Goal: Task Accomplishment & Management: Complete application form

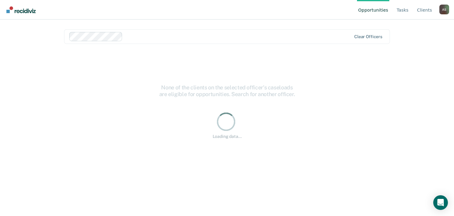
click at [125, 25] on main "Clear officers None of the clients on the selected officer's caseloads are elig…" at bounding box center [227, 111] width 341 height 182
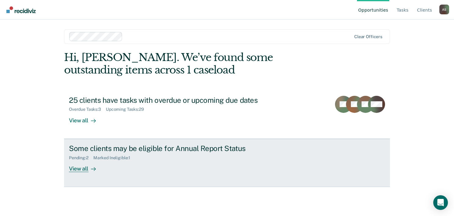
click at [148, 152] on div "Some clients may be eligible for Annual Report Status" at bounding box center [176, 148] width 214 height 9
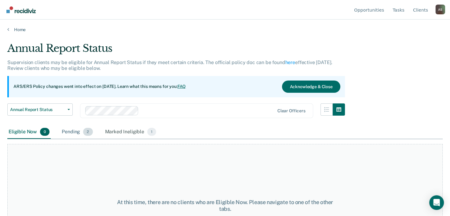
click at [79, 131] on div "Pending 2" at bounding box center [76, 131] width 33 height 13
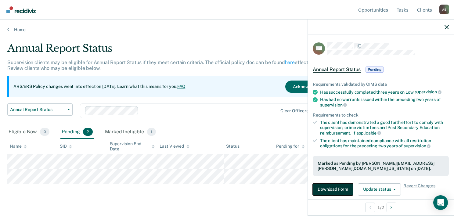
click at [339, 185] on button "Download Form" at bounding box center [333, 189] width 40 height 12
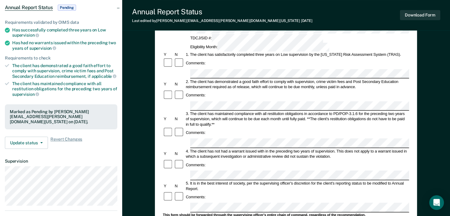
scroll to position [61, 0]
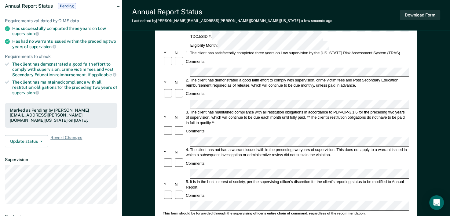
click at [190, 137] on form "Annual Reporting Checklist, Recommendation, and Determination Form Clients who …" at bounding box center [286, 201] width 246 height 407
click at [250, 179] on div "5. It is in the best interest of society, per the supervising officer's discret…" at bounding box center [297, 184] width 224 height 11
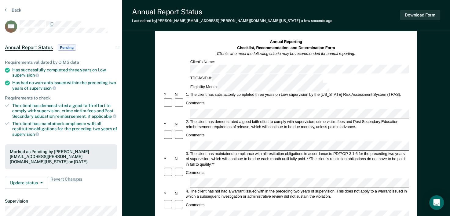
scroll to position [0, 0]
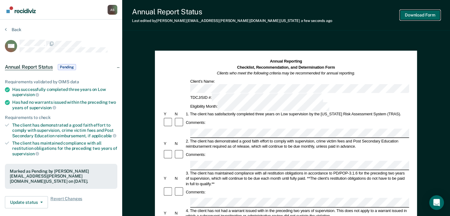
click at [426, 19] on button "Download Form" at bounding box center [420, 15] width 40 height 10
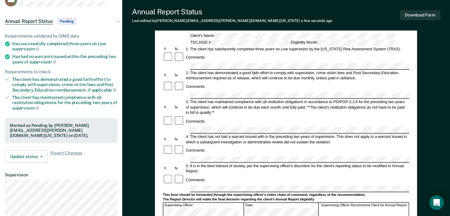
scroll to position [61, 0]
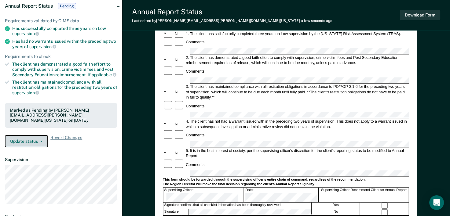
click at [29, 140] on button "Update status" at bounding box center [26, 141] width 43 height 12
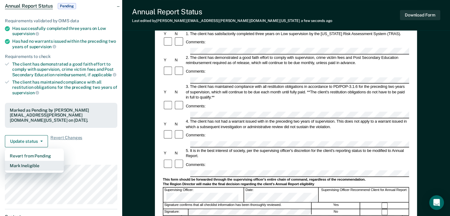
click at [31, 163] on button "Mark Ineligible" at bounding box center [34, 166] width 59 height 10
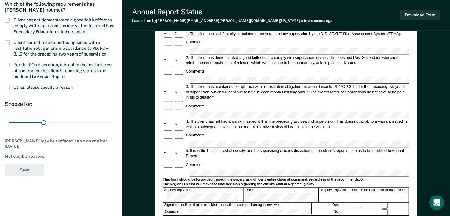
scroll to position [0, 0]
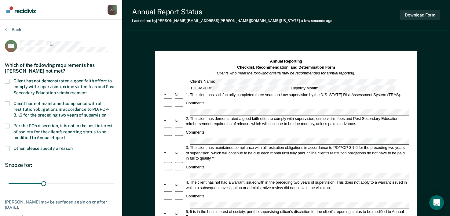
click at [9, 83] on label "Client has not demonstrated a good faith effort to comply with supervision, cri…" at bounding box center [61, 88] width 112 height 18
click at [87, 91] on input "Client has not demonstrated a good faith effort to comply with supervision, cri…" at bounding box center [87, 91] width 0 height 0
click at [5, 105] on span at bounding box center [7, 103] width 5 height 5
click at [106, 113] on input "Client has not maintained compliance with all restitution obligations in accord…" at bounding box center [106, 113] width 0 height 0
click at [5, 124] on span at bounding box center [7, 126] width 5 height 5
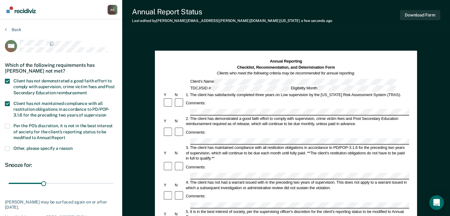
click at [65, 136] on input "Per the PO’s discretion, it is not in the best interest of society for the clie…" at bounding box center [65, 136] width 0 height 0
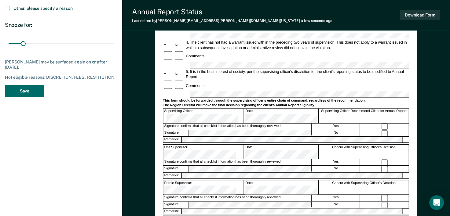
scroll to position [153, 0]
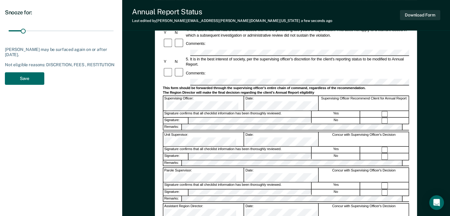
click at [33, 78] on button "Save" at bounding box center [24, 78] width 39 height 13
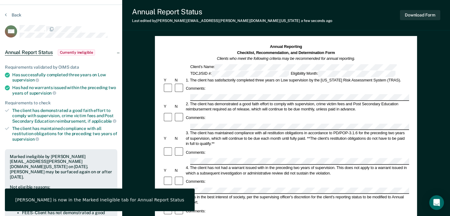
scroll to position [0, 0]
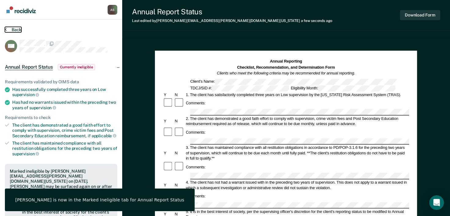
click at [16, 28] on button "Back" at bounding box center [13, 29] width 16 height 5
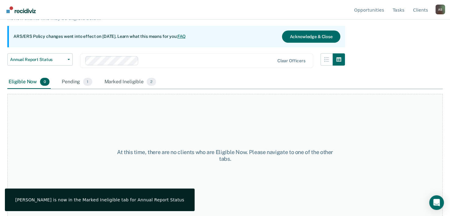
scroll to position [51, 0]
